Goal: Transaction & Acquisition: Book appointment/travel/reservation

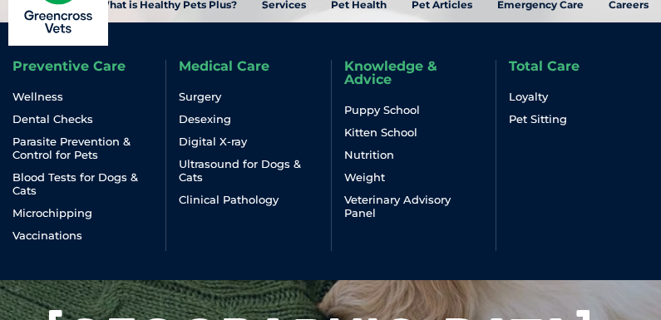
scroll to position [83, 0]
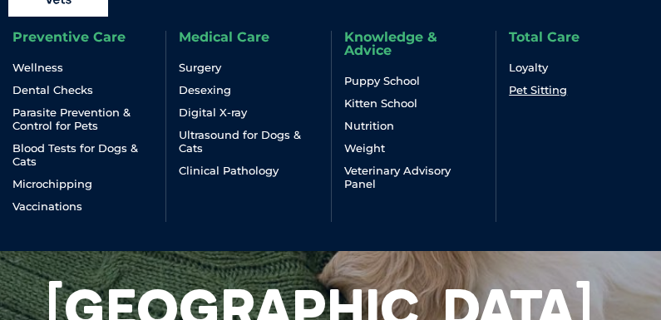
click at [537, 84] on link "Pet Sitting" at bounding box center [538, 90] width 58 height 14
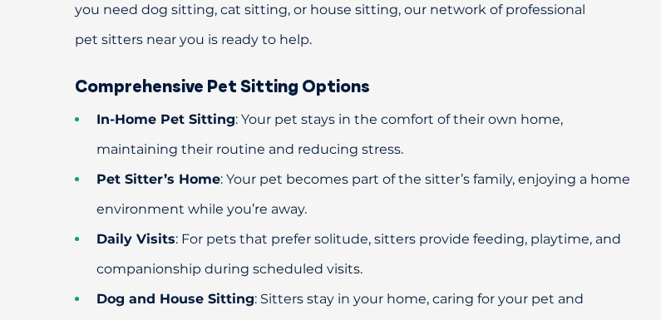
scroll to position [914, 0]
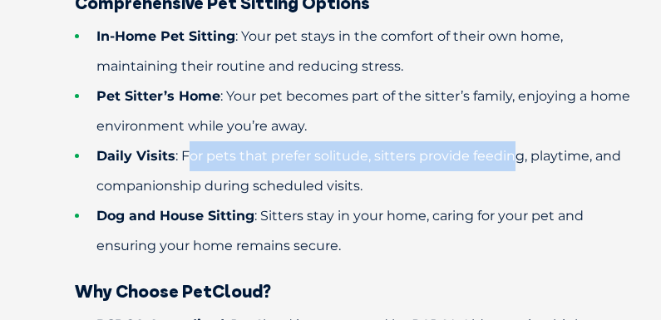
drag, startPoint x: 191, startPoint y: 155, endPoint x: 512, endPoint y: 160, distance: 320.9
click at [512, 160] on span ": For pets that prefer solitude, sitters provide feeding, playtime, and compani…" at bounding box center [358, 171] width 525 height 46
click at [491, 158] on span ": For pets that prefer solitude, sitters provide feeding, playtime, and compani…" at bounding box center [358, 171] width 525 height 46
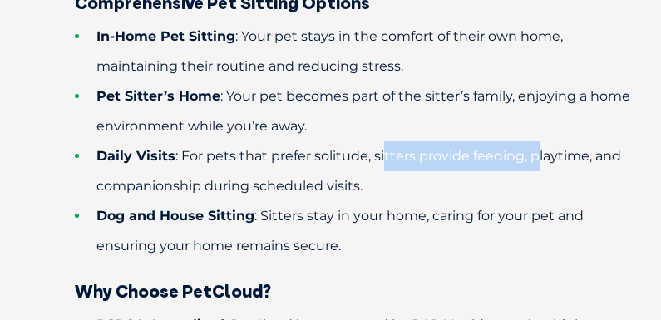
drag, startPoint x: 383, startPoint y: 158, endPoint x: 533, endPoint y: 165, distance: 149.8
click at [533, 165] on li "Daily Visits : For pets that prefer solitude, sitters provide feeding, playtime…" at bounding box center [359, 171] width 569 height 60
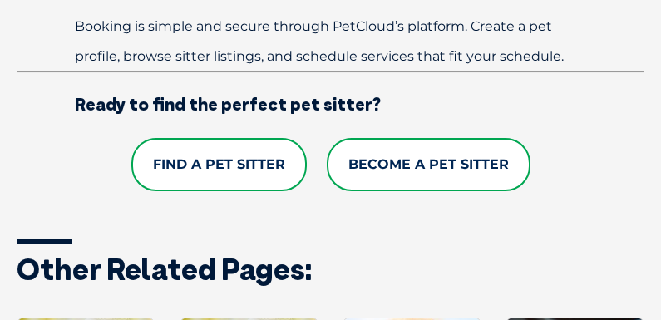
scroll to position [1746, 0]
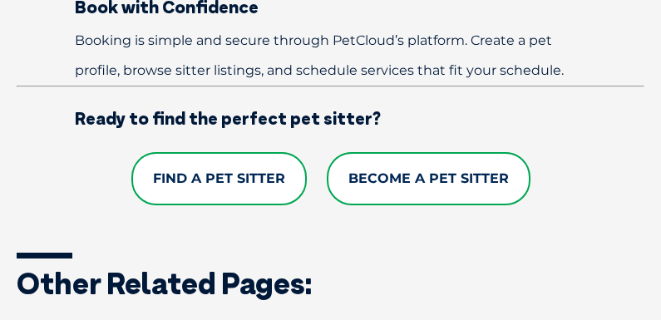
click at [251, 152] on link "Find a Pet Sitter" at bounding box center [218, 178] width 175 height 53
